Goal: Find contact information: Find contact information

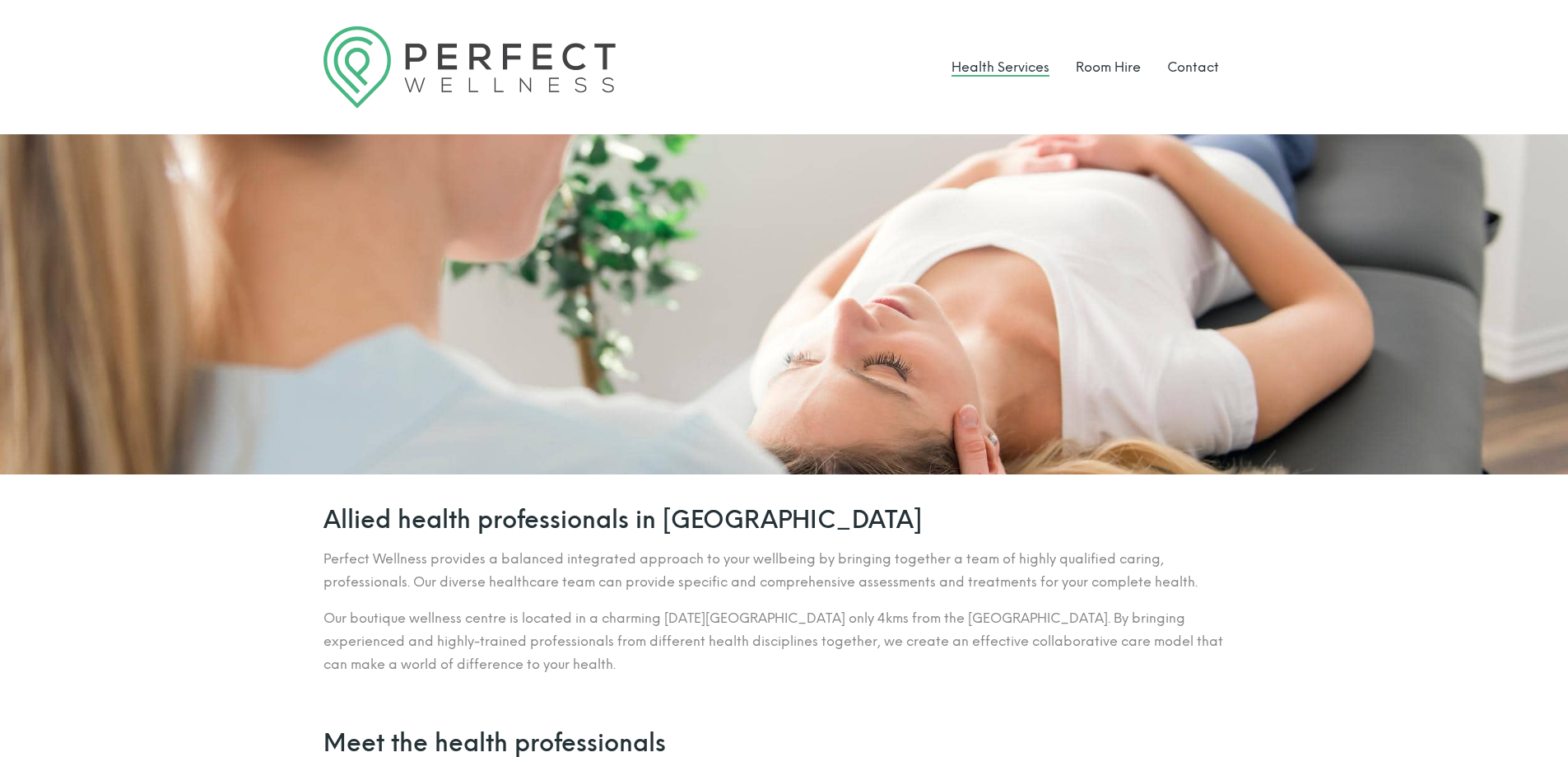
click at [994, 60] on link "Health Services" at bounding box center [1000, 67] width 98 height 16
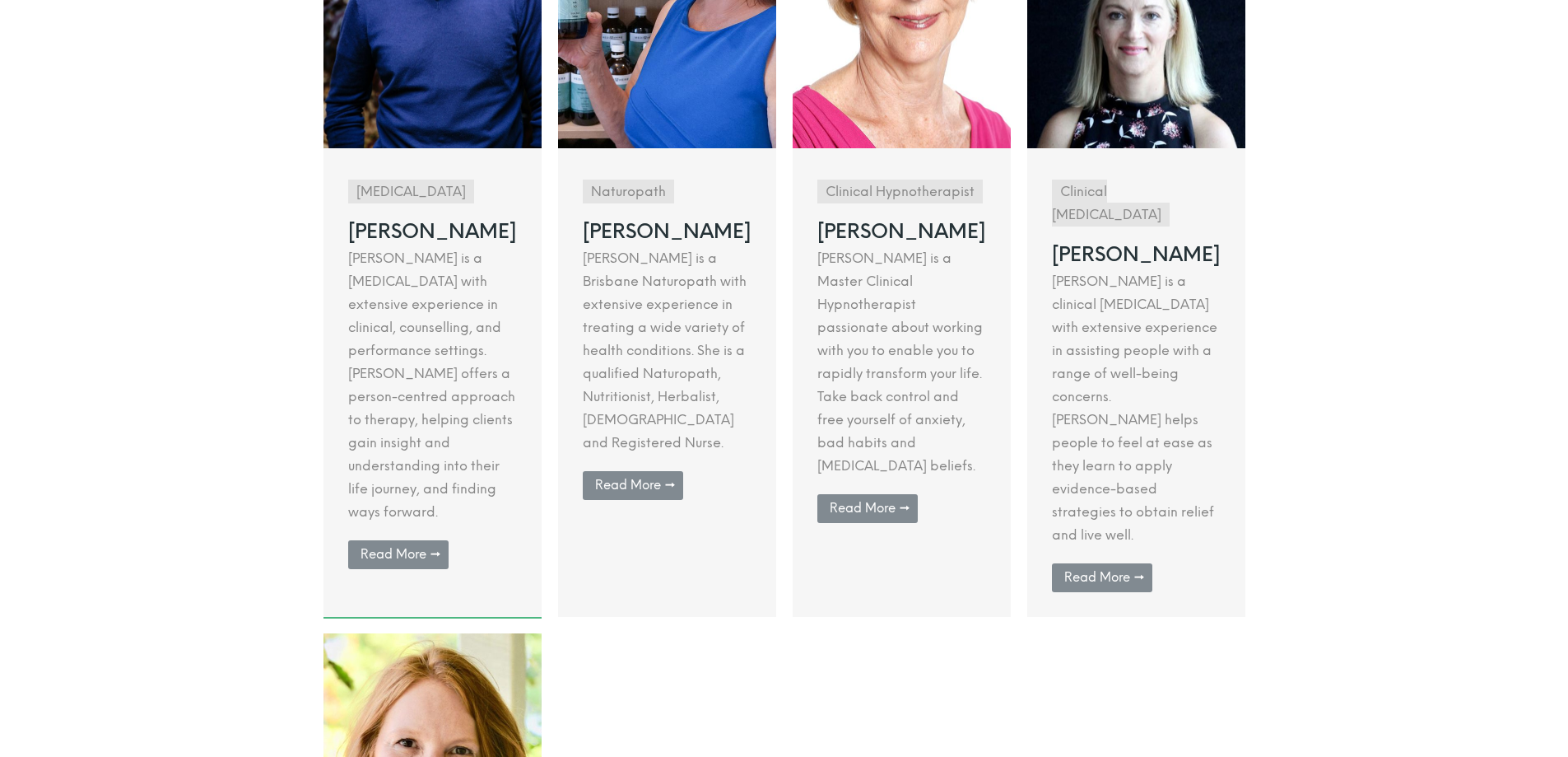
scroll to position [552, 0]
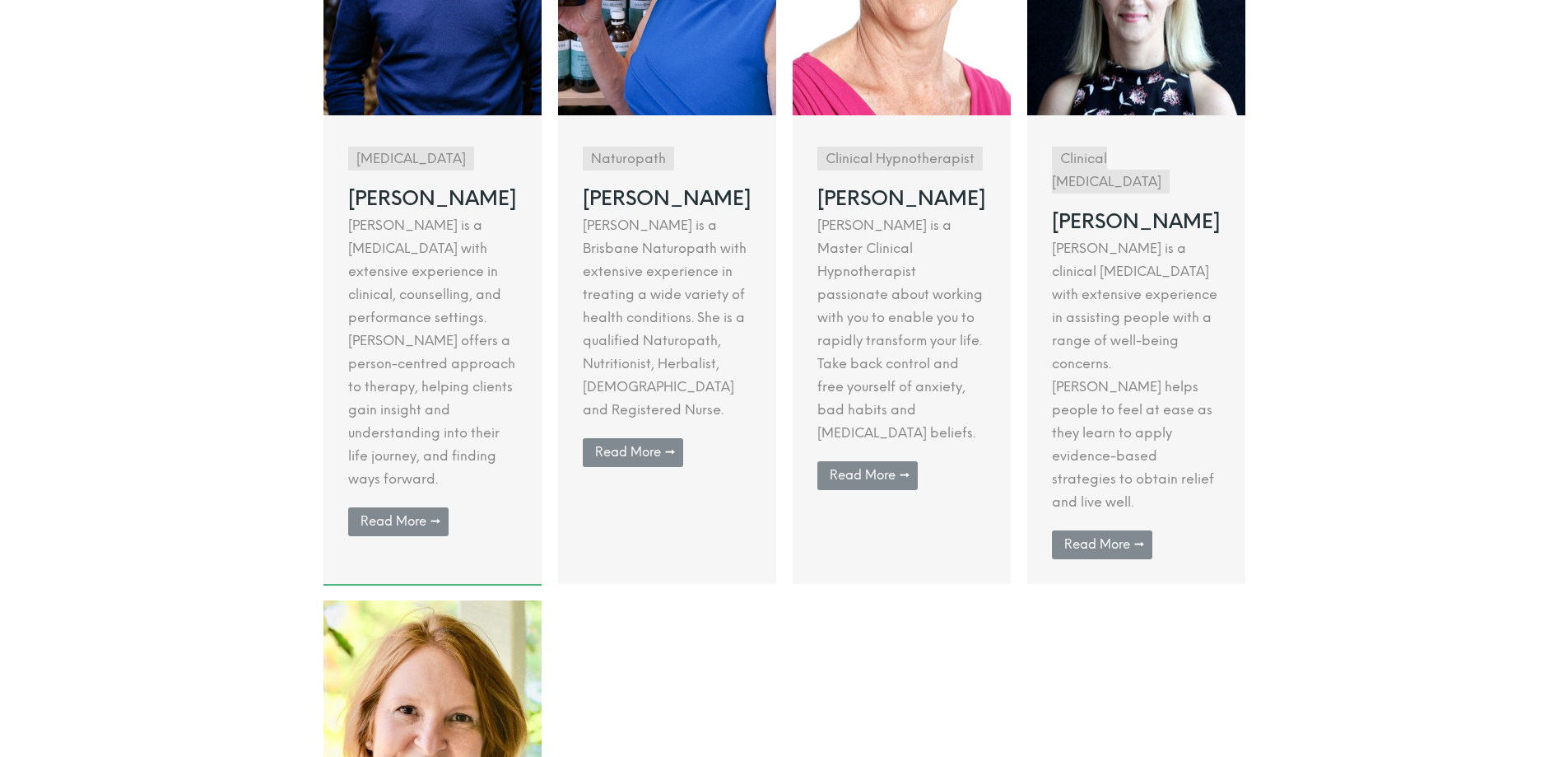
click at [405, 462] on link at bounding box center [432, 186] width 218 height 796
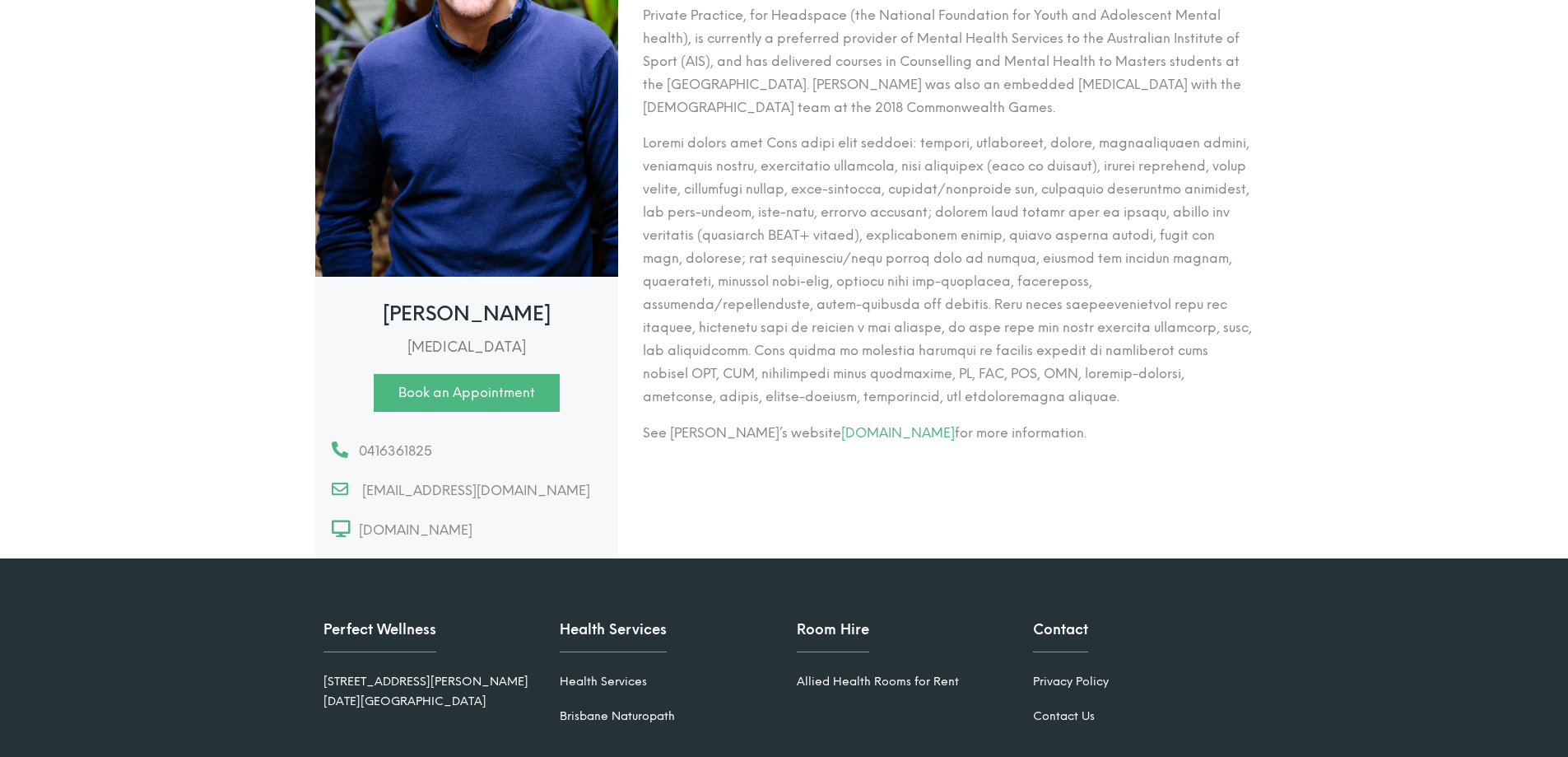
scroll to position [330, 0]
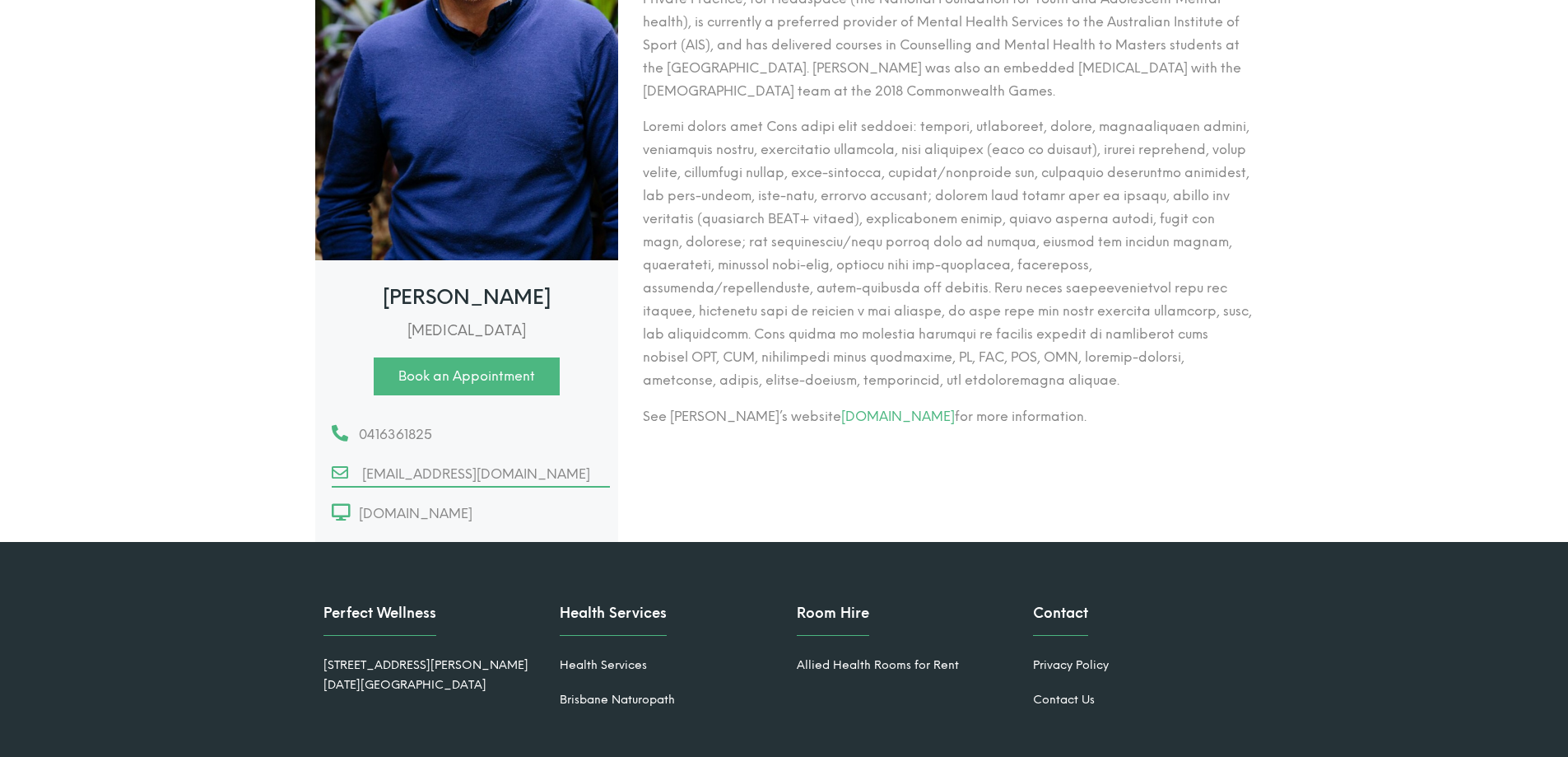
click at [407, 485] on span "mark@markmcmahonpsychology.com.au" at bounding box center [472, 473] width 235 height 23
